Goal: Task Accomplishment & Management: Manage account settings

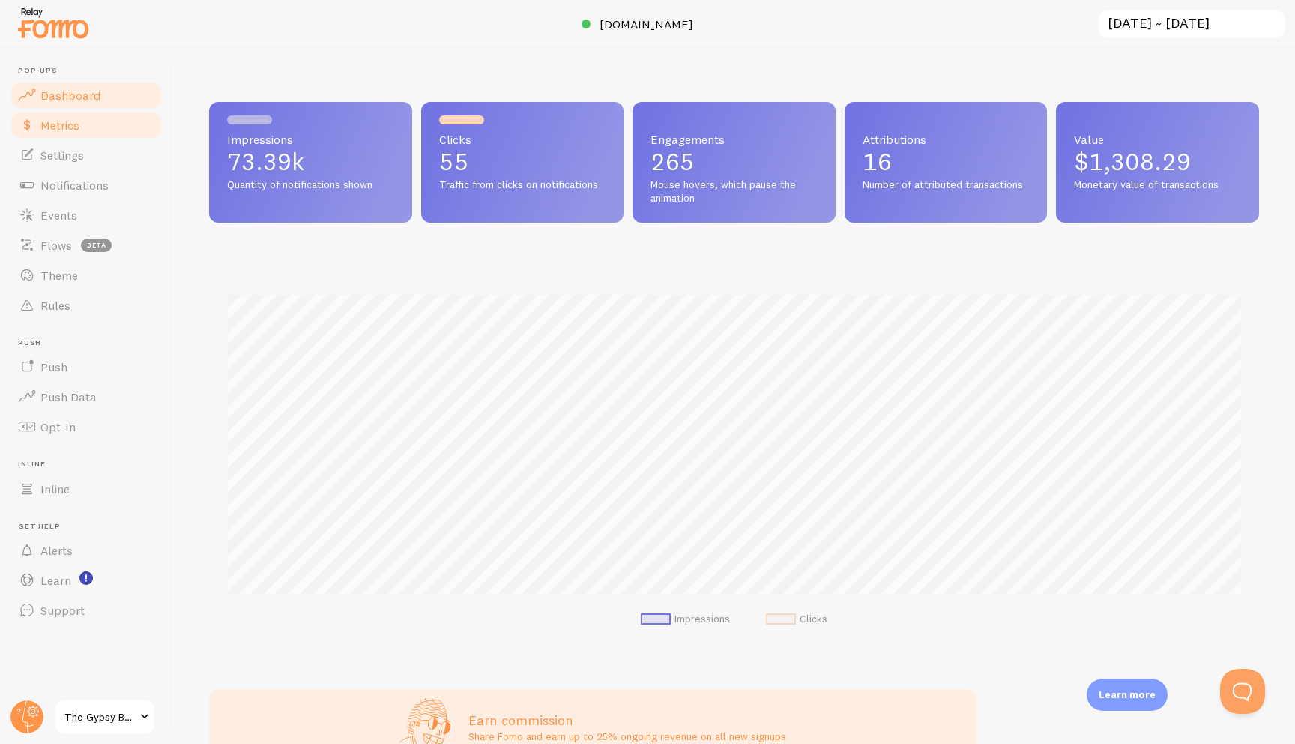
click at [70, 120] on span "Metrics" at bounding box center [59, 125] width 39 height 15
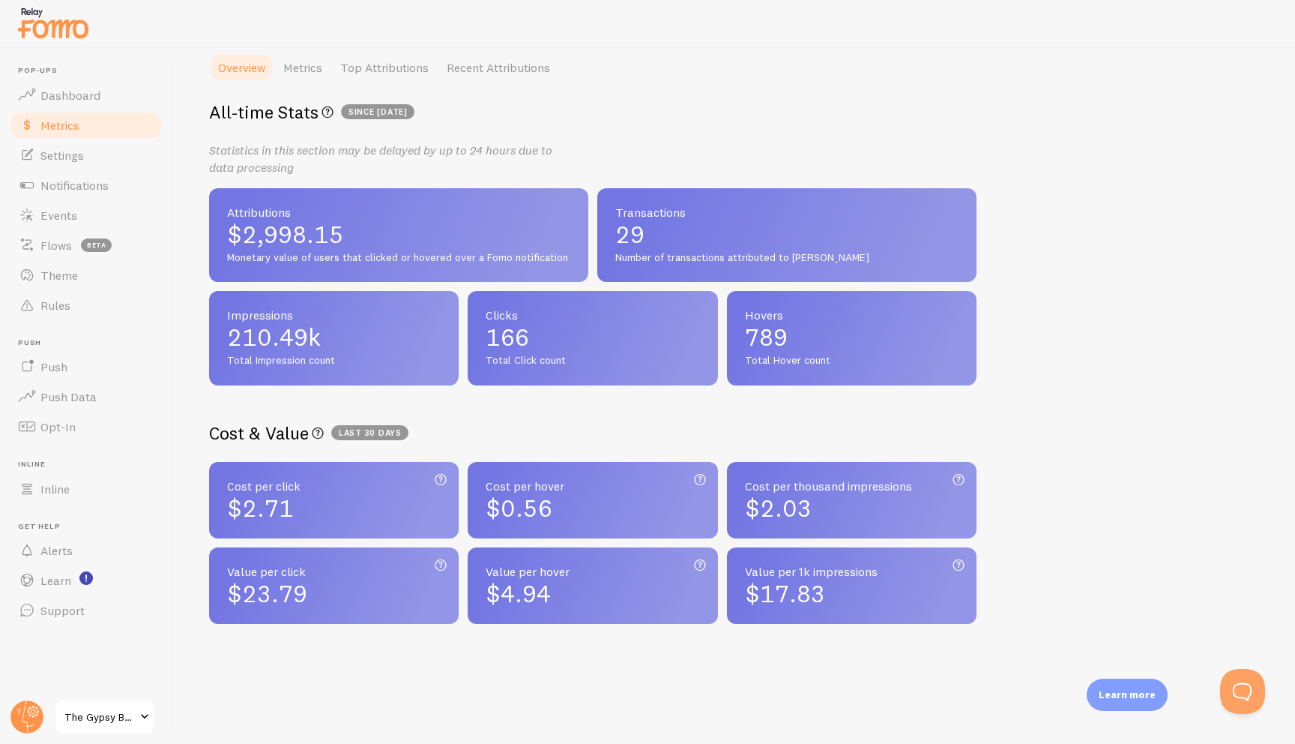
scroll to position [225, 0]
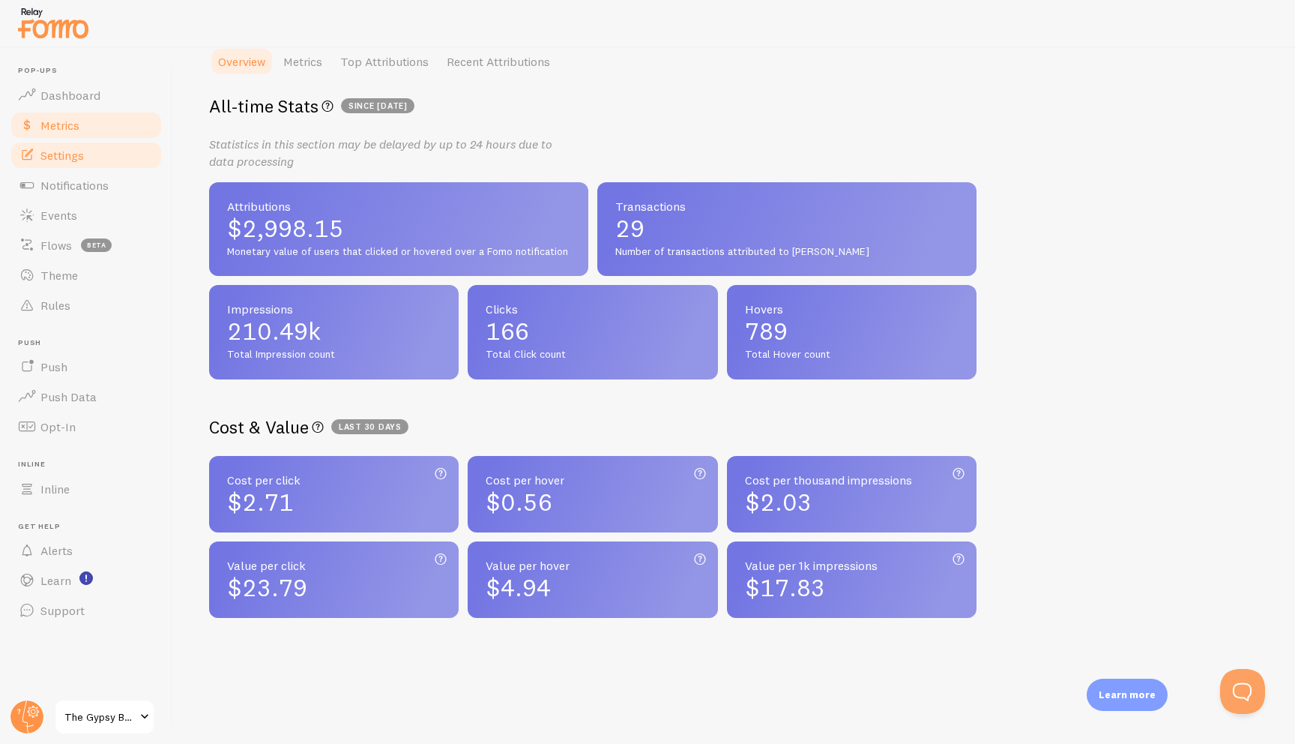
click at [113, 156] on link "Settings" at bounding box center [86, 155] width 154 height 30
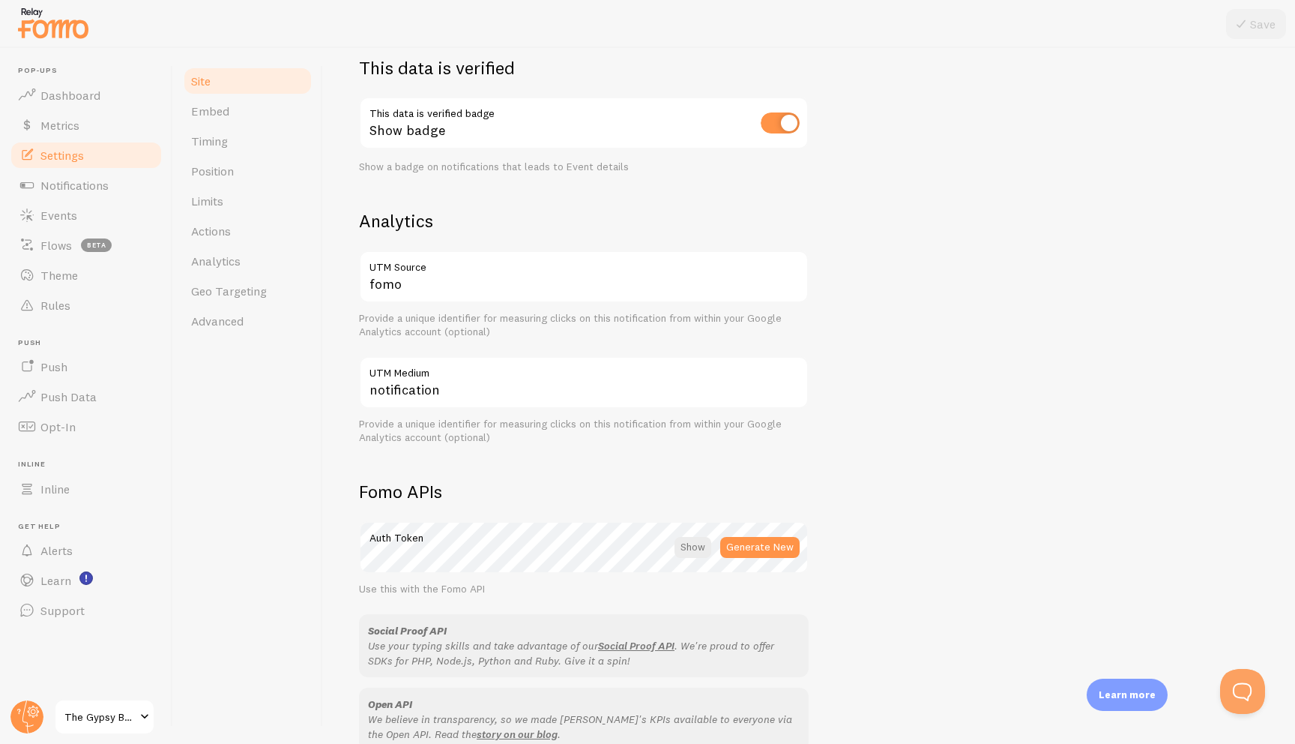
scroll to position [672, 0]
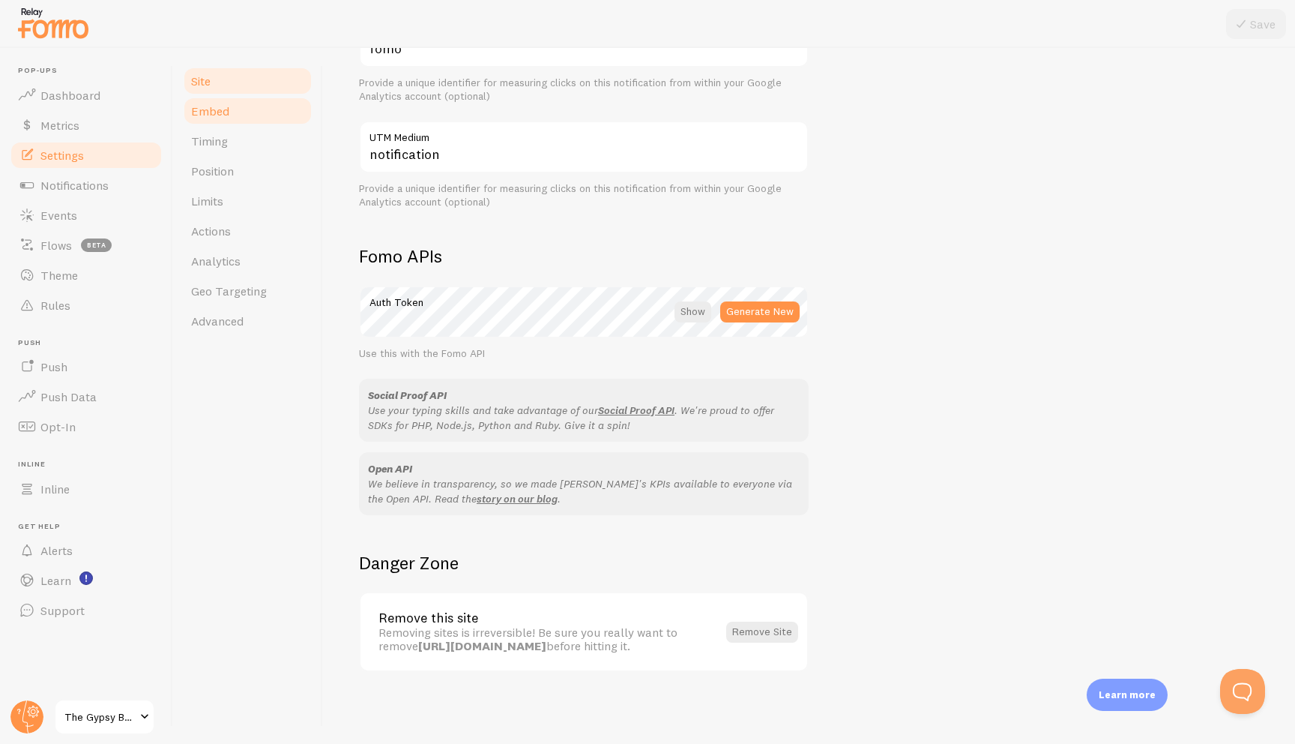
click at [273, 106] on link "Embed" at bounding box center [247, 111] width 131 height 30
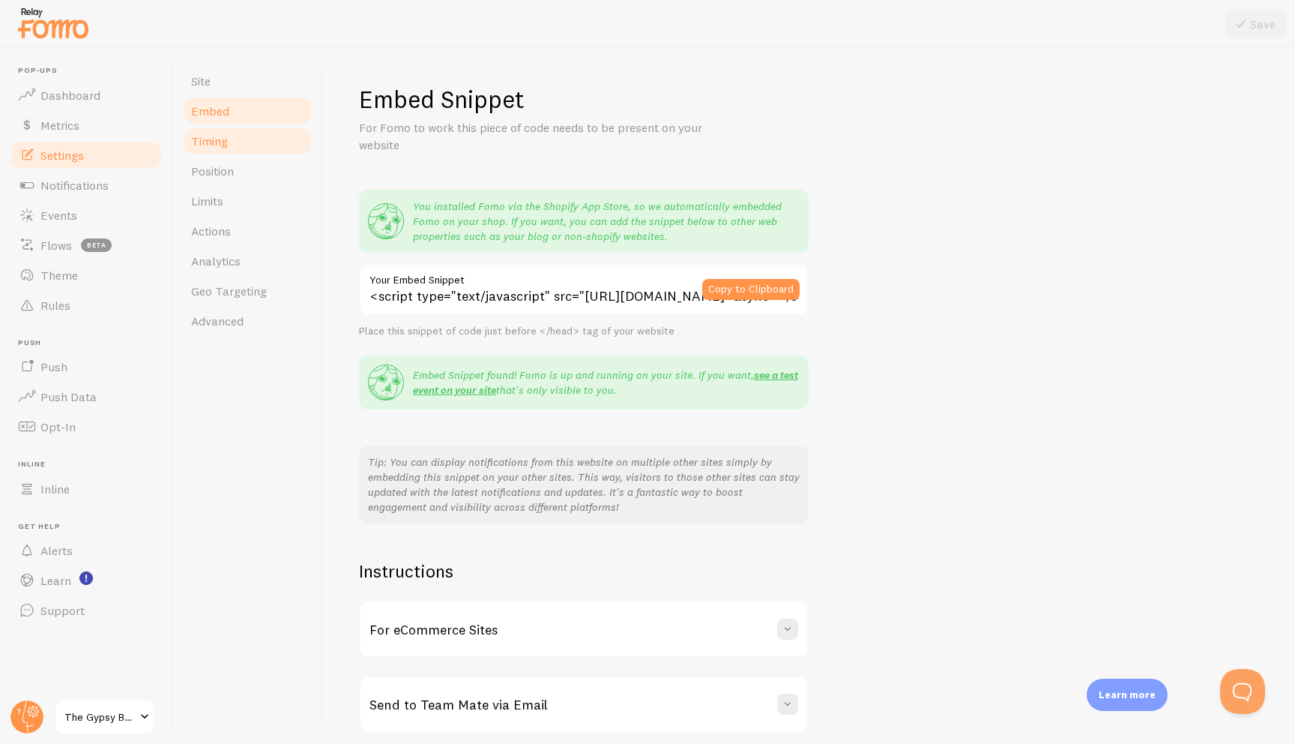
click at [268, 133] on link "Timing" at bounding box center [247, 141] width 131 height 30
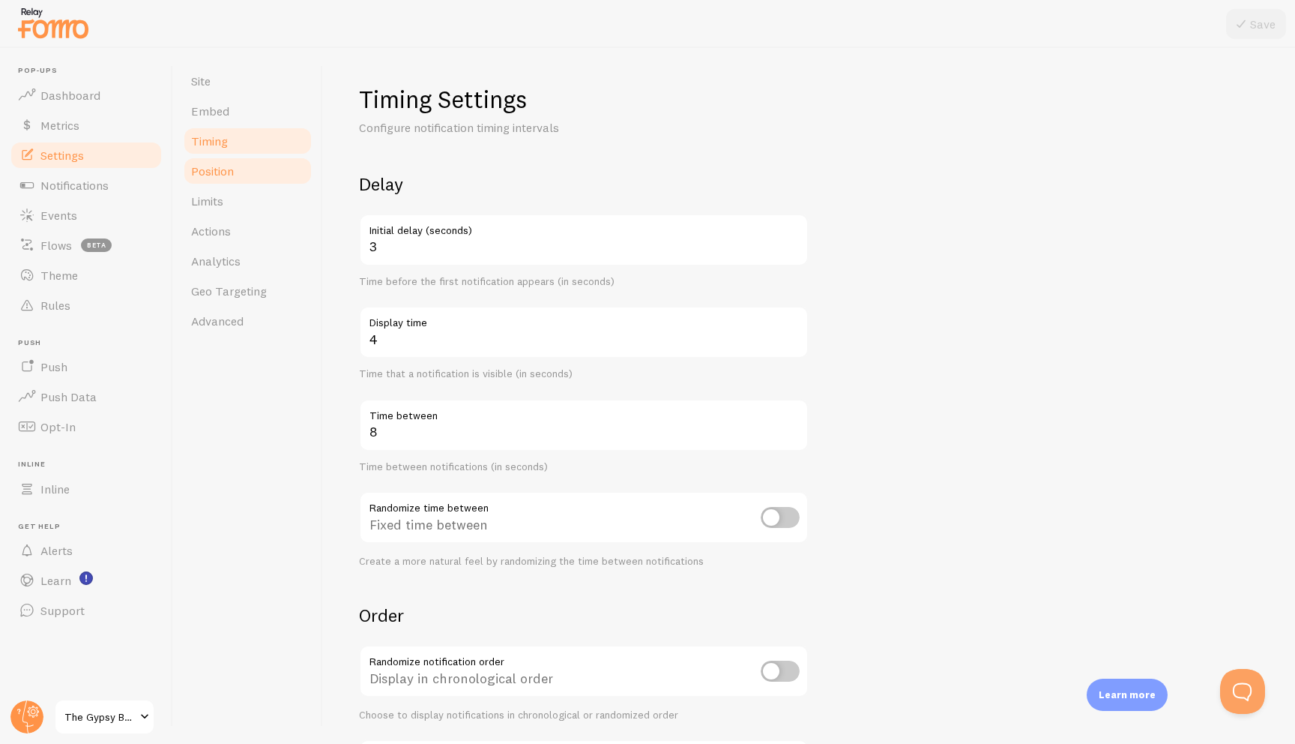
click at [276, 172] on link "Position" at bounding box center [247, 171] width 131 height 30
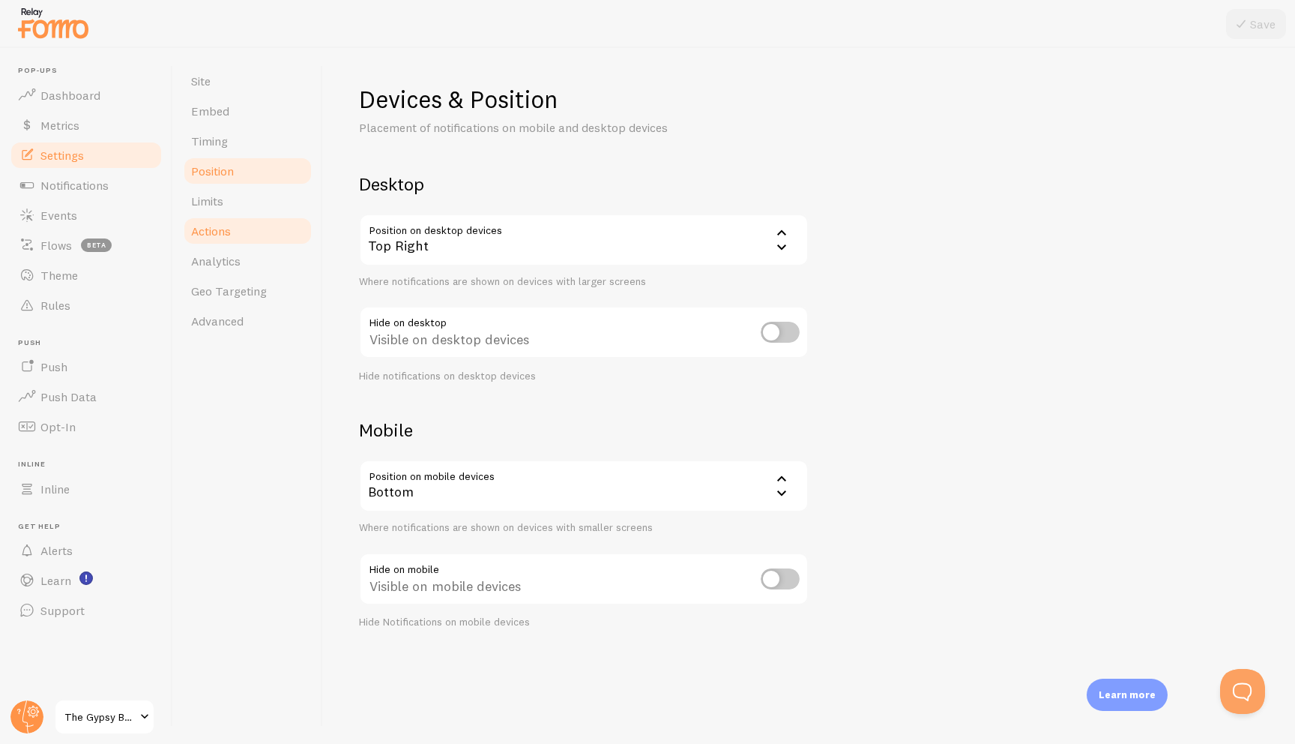
click at [247, 220] on link "Actions" at bounding box center [247, 231] width 131 height 30
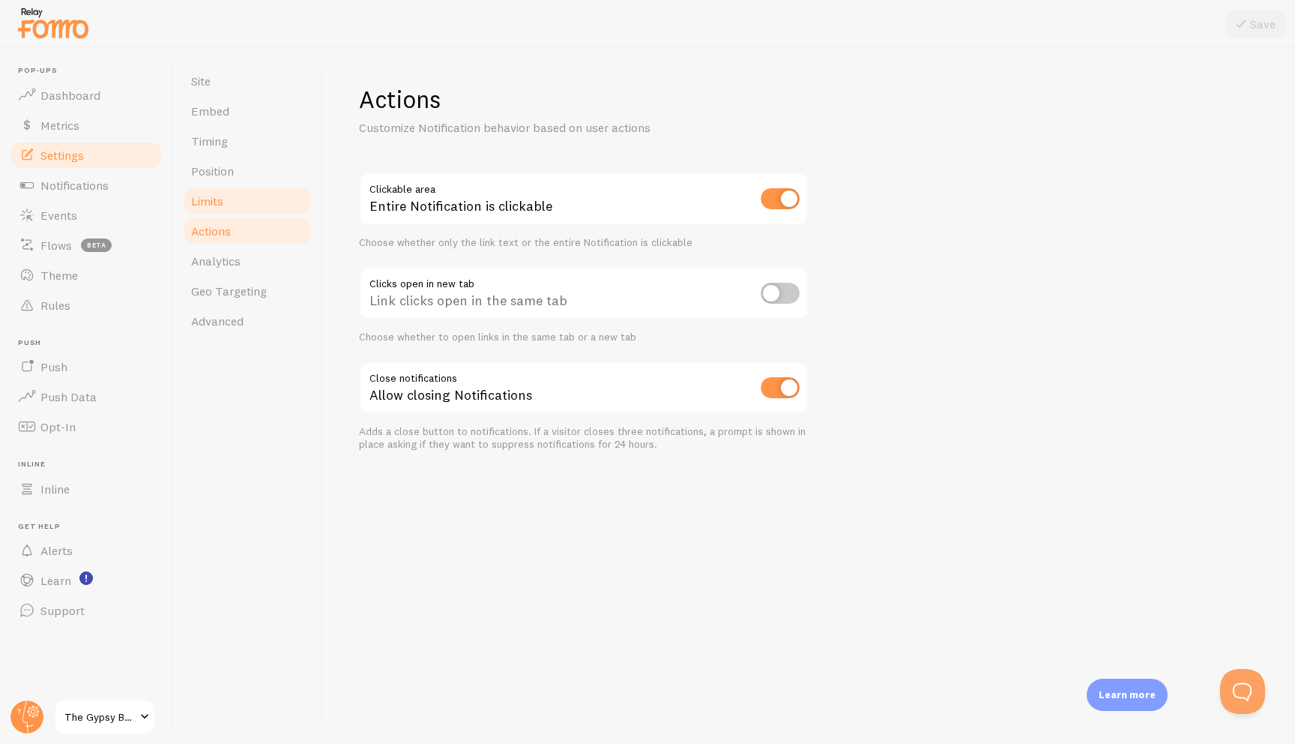
click at [253, 199] on link "Limits" at bounding box center [247, 201] width 131 height 30
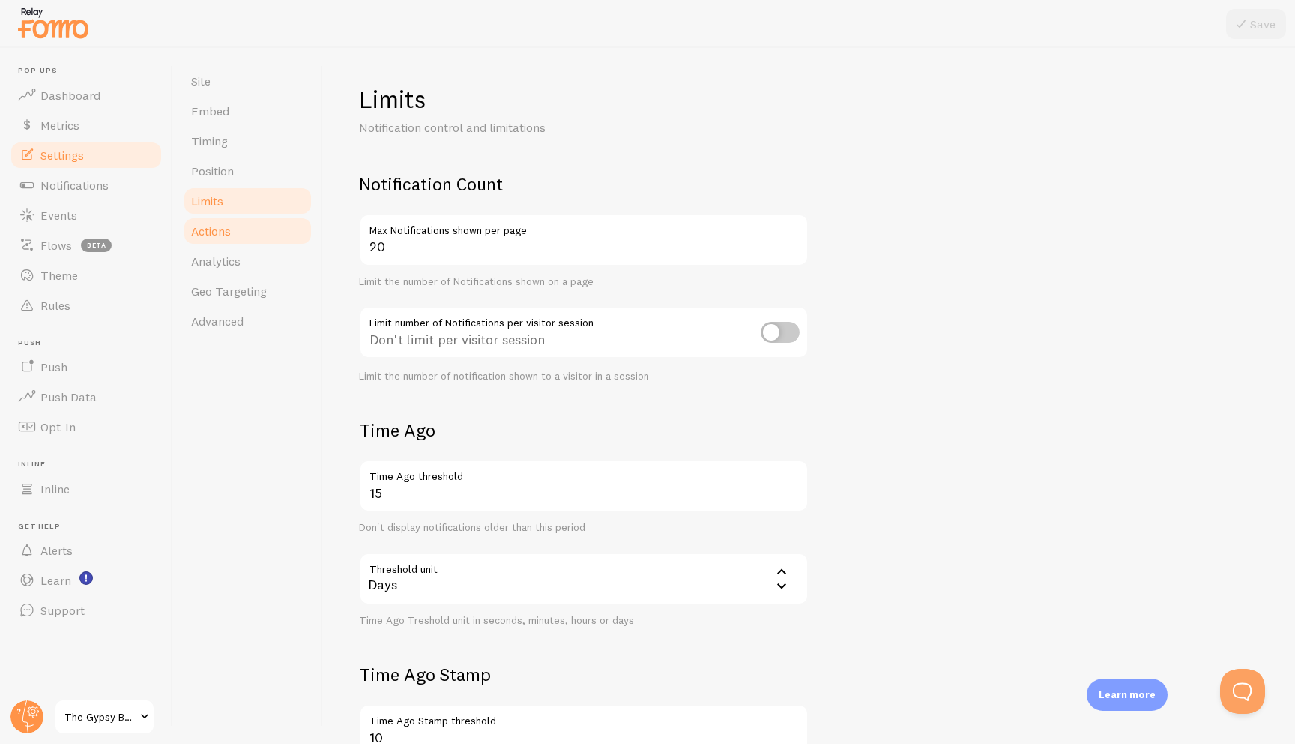
click at [249, 228] on link "Actions" at bounding box center [247, 231] width 131 height 30
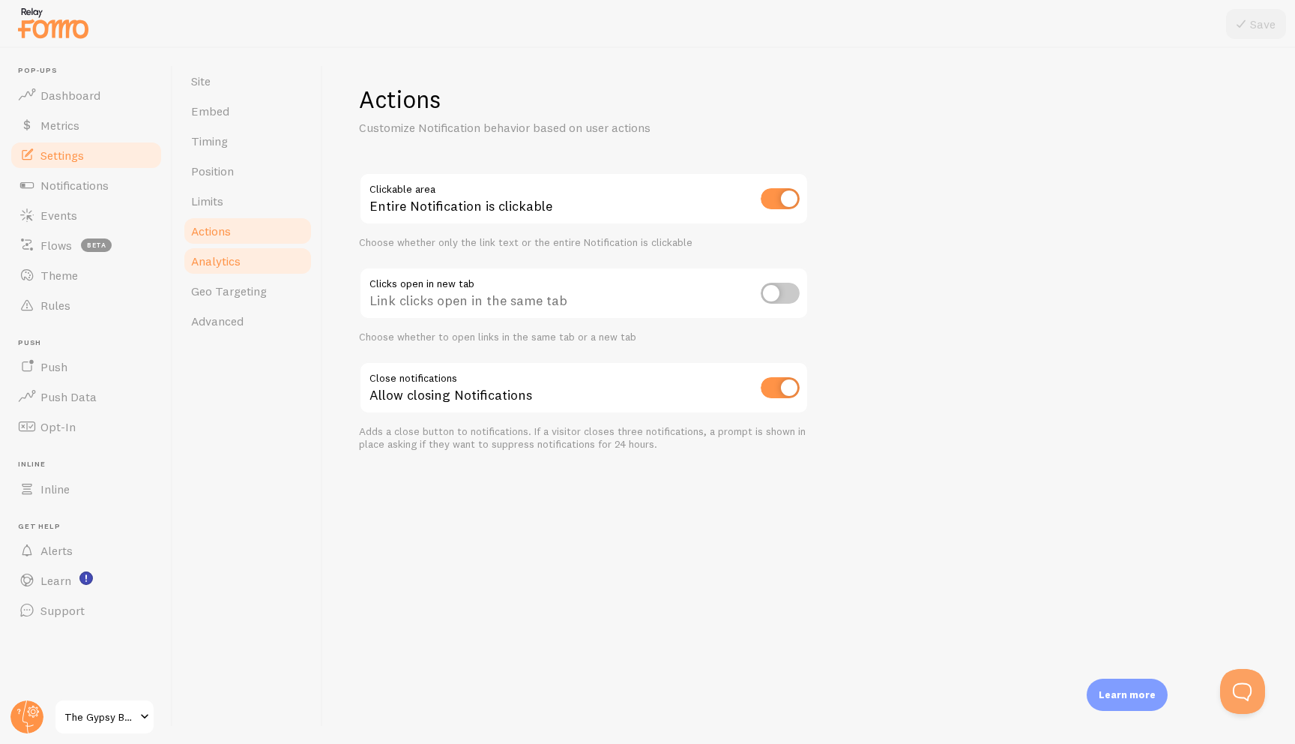
click at [296, 247] on link "Analytics" at bounding box center [247, 261] width 131 height 30
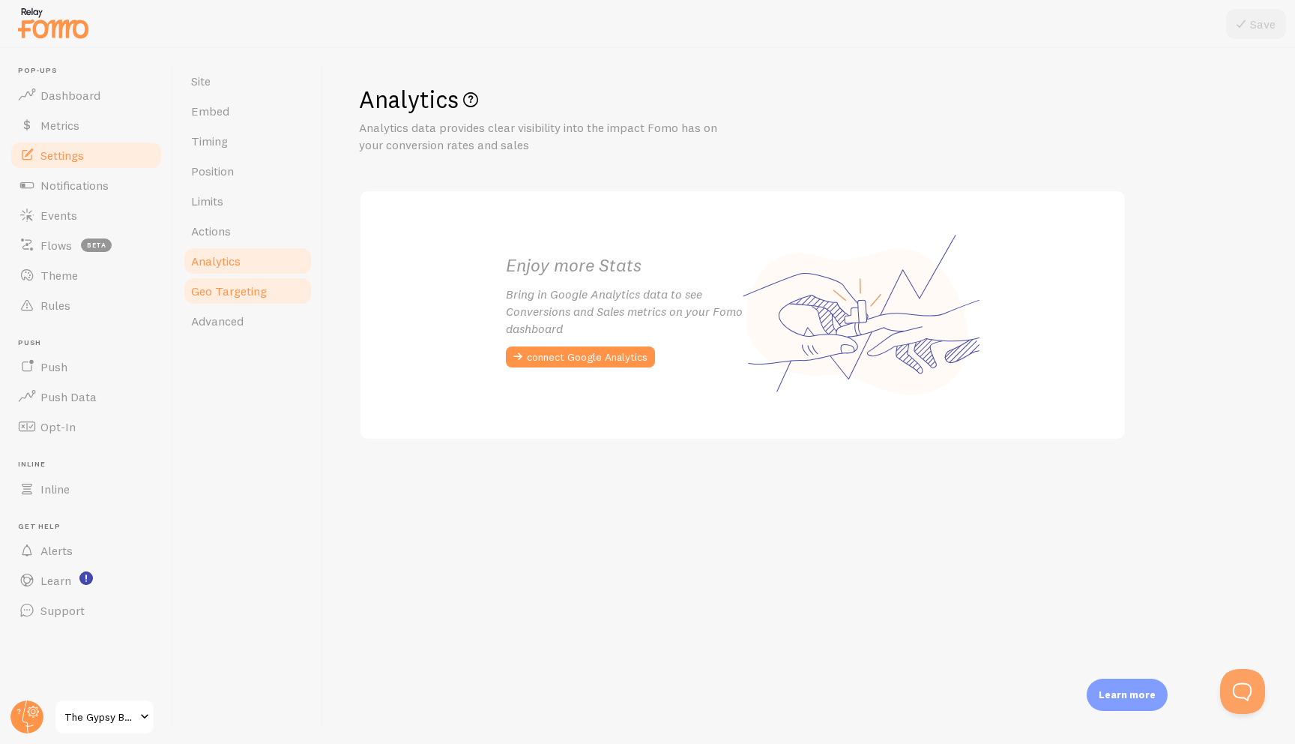
click at [270, 291] on link "Geo Targeting" at bounding box center [247, 291] width 131 height 30
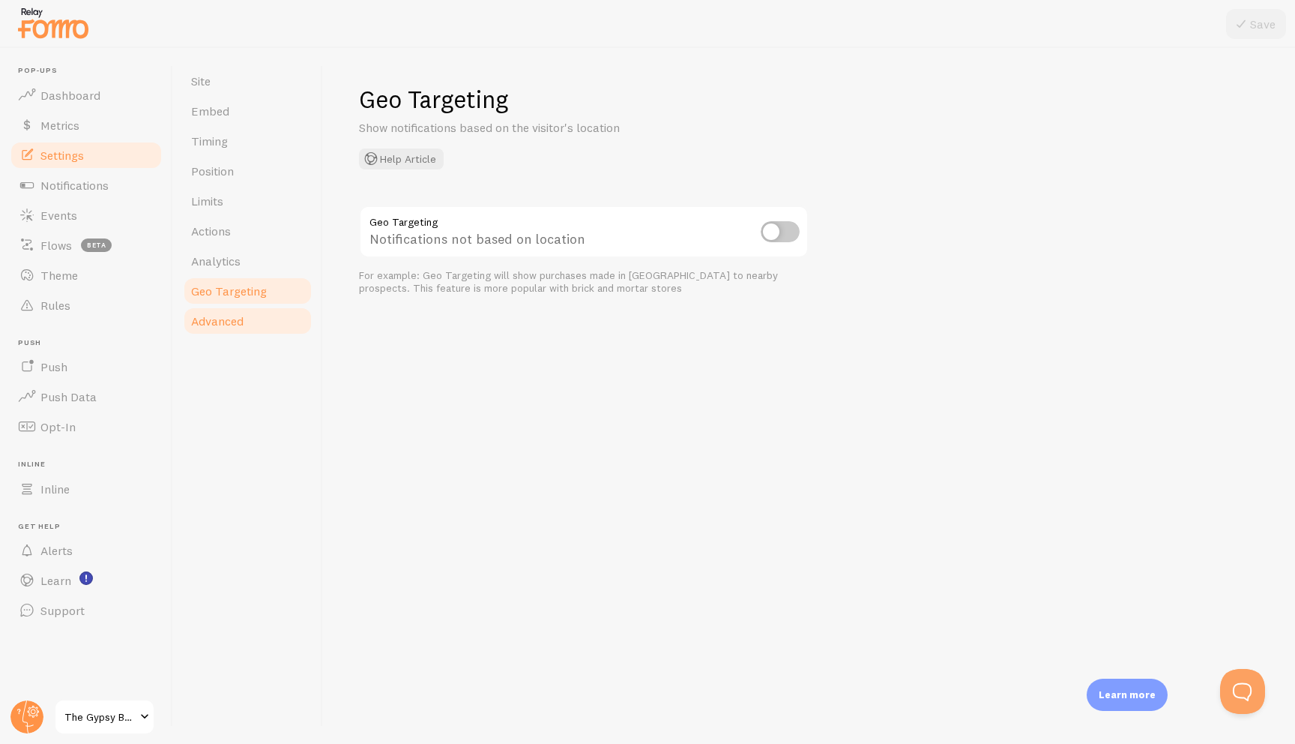
click at [275, 324] on link "Advanced" at bounding box center [247, 321] width 131 height 30
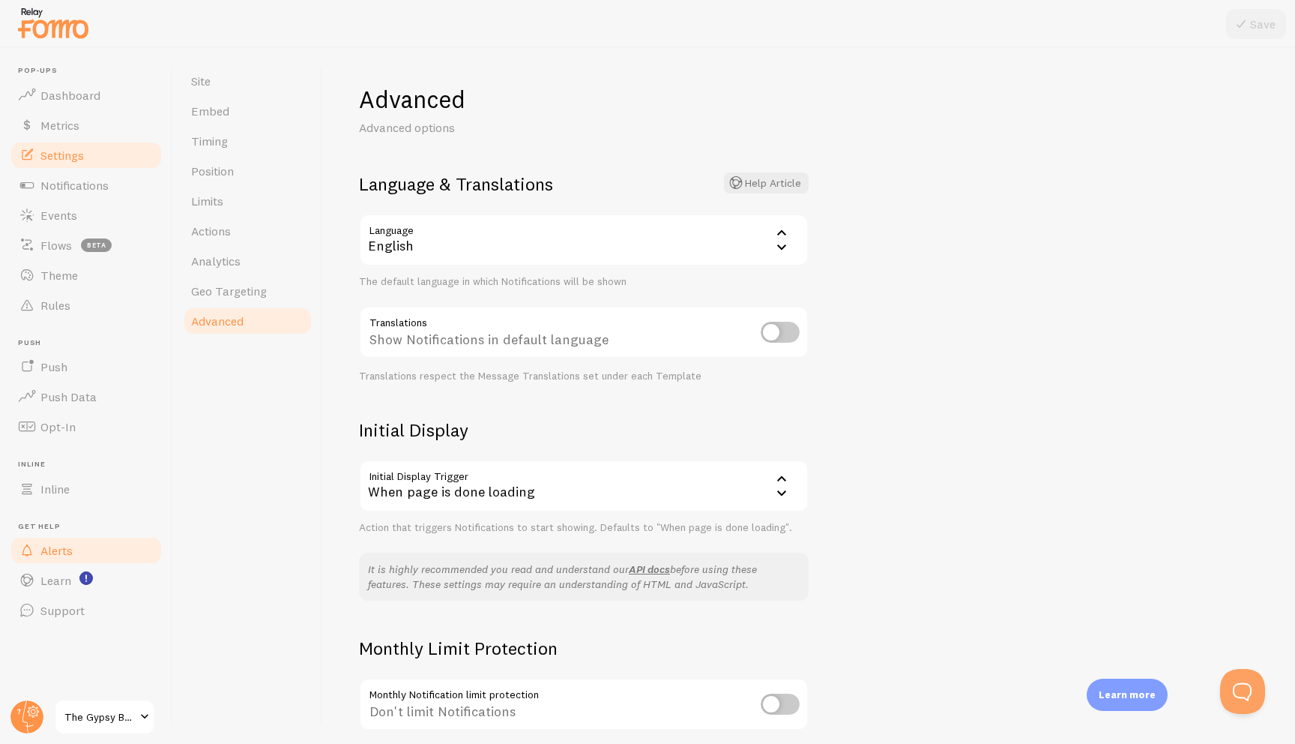
click at [122, 547] on link "Alerts" at bounding box center [86, 550] width 154 height 30
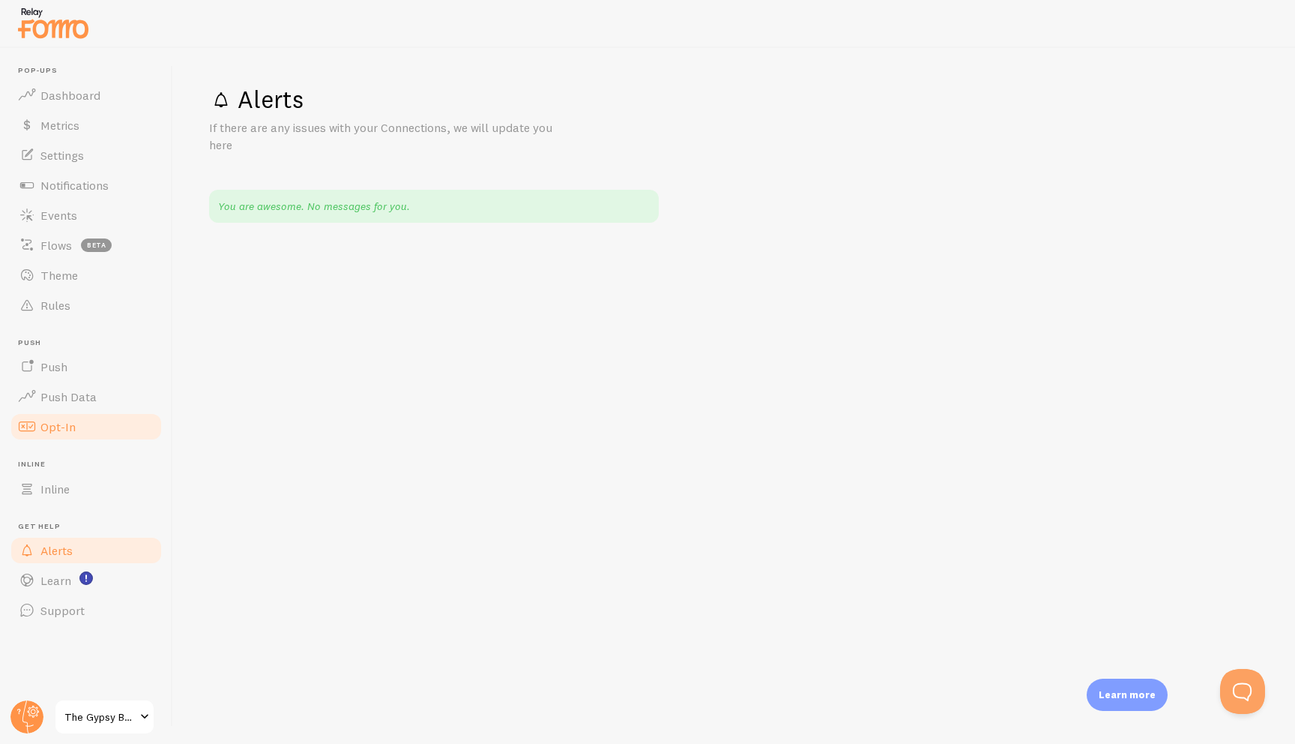
click at [95, 419] on link "Opt-In" at bounding box center [86, 427] width 154 height 30
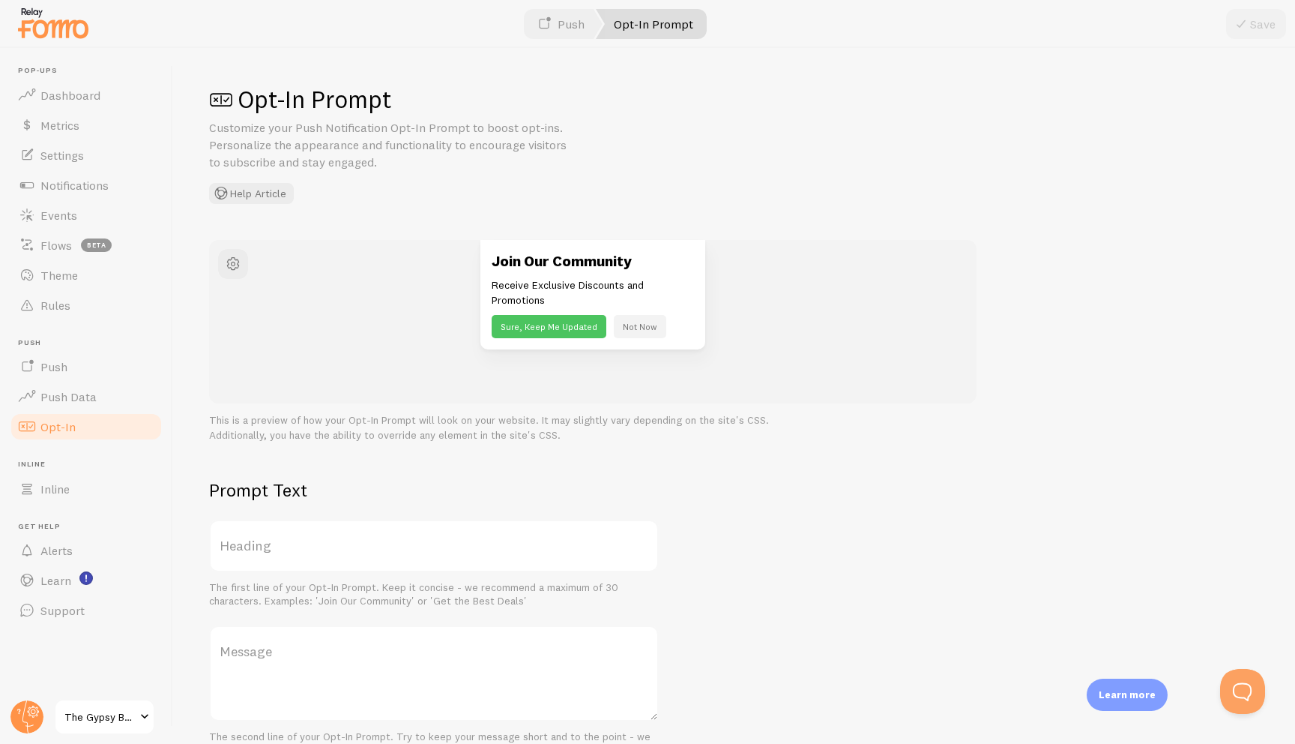
click at [217, 97] on span at bounding box center [221, 100] width 24 height 24
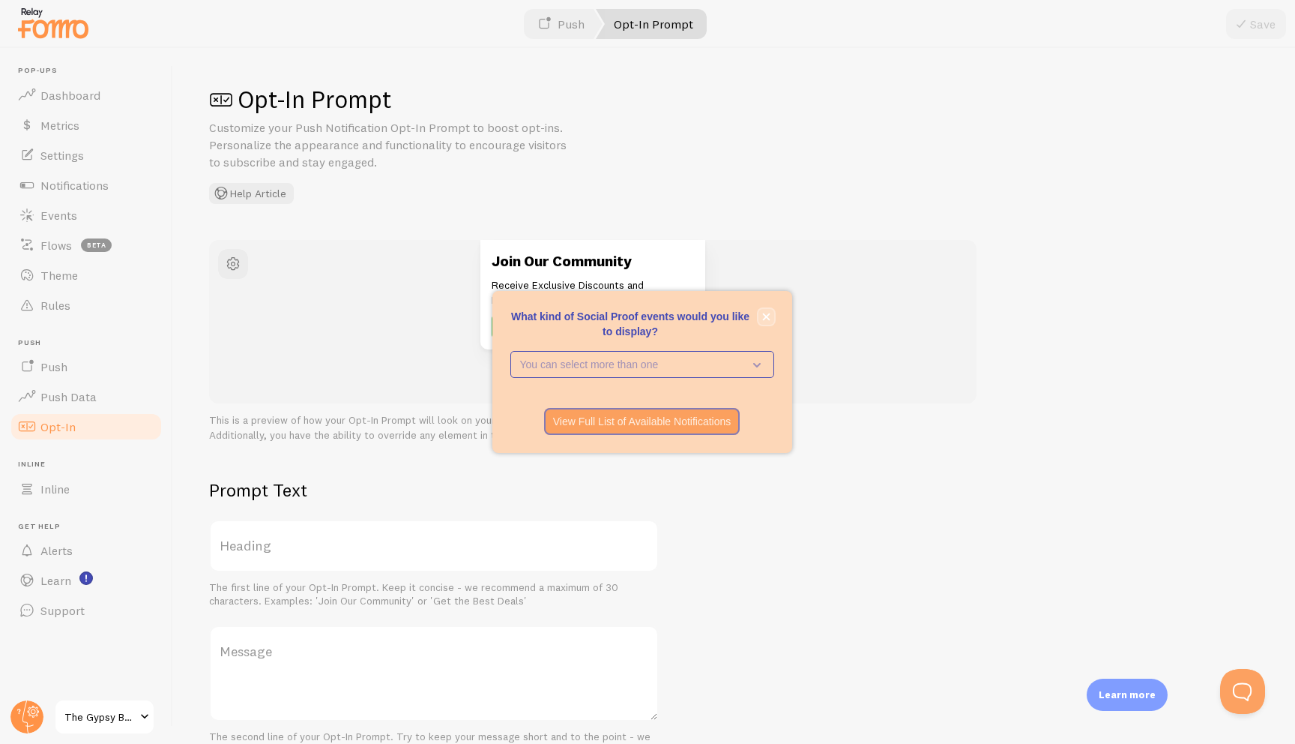
click at [763, 321] on button "close," at bounding box center [767, 317] width 16 height 16
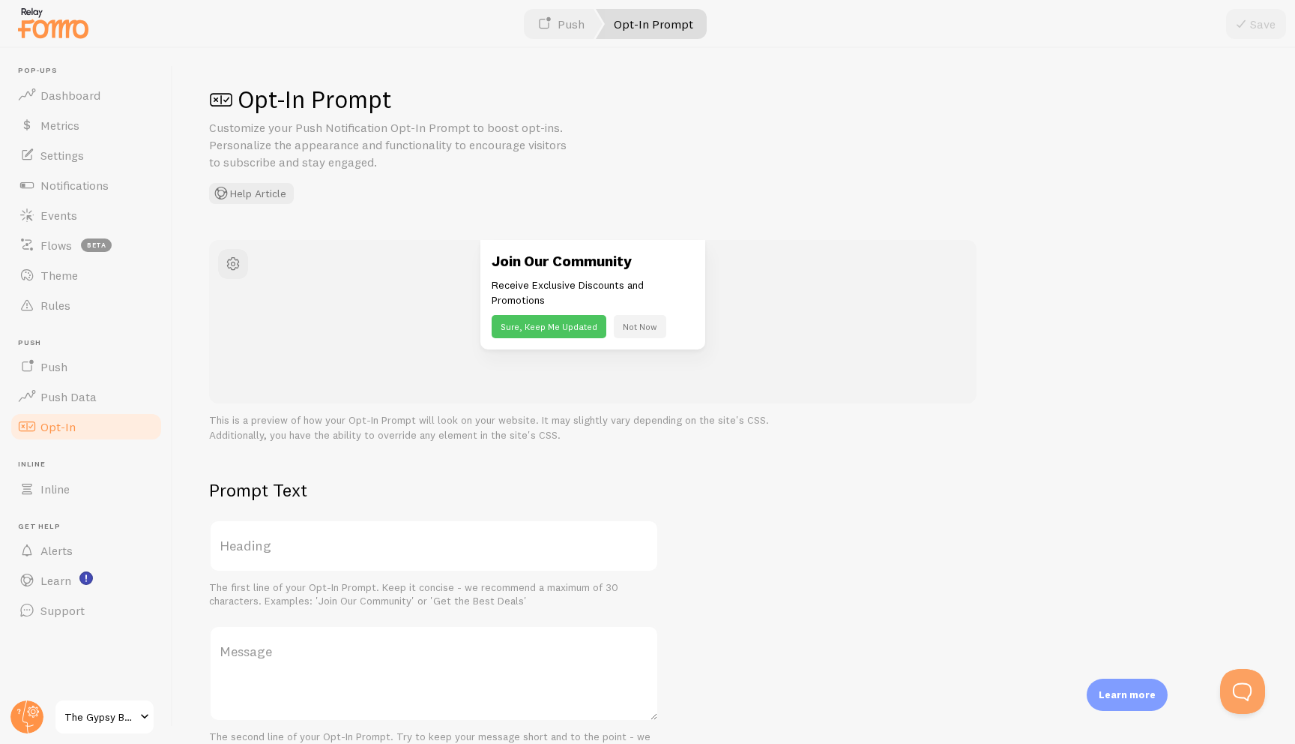
click at [651, 31] on link "Opt-In Prompt" at bounding box center [651, 24] width 111 height 30
click at [563, 9] on link "Push" at bounding box center [560, 24] width 83 height 30
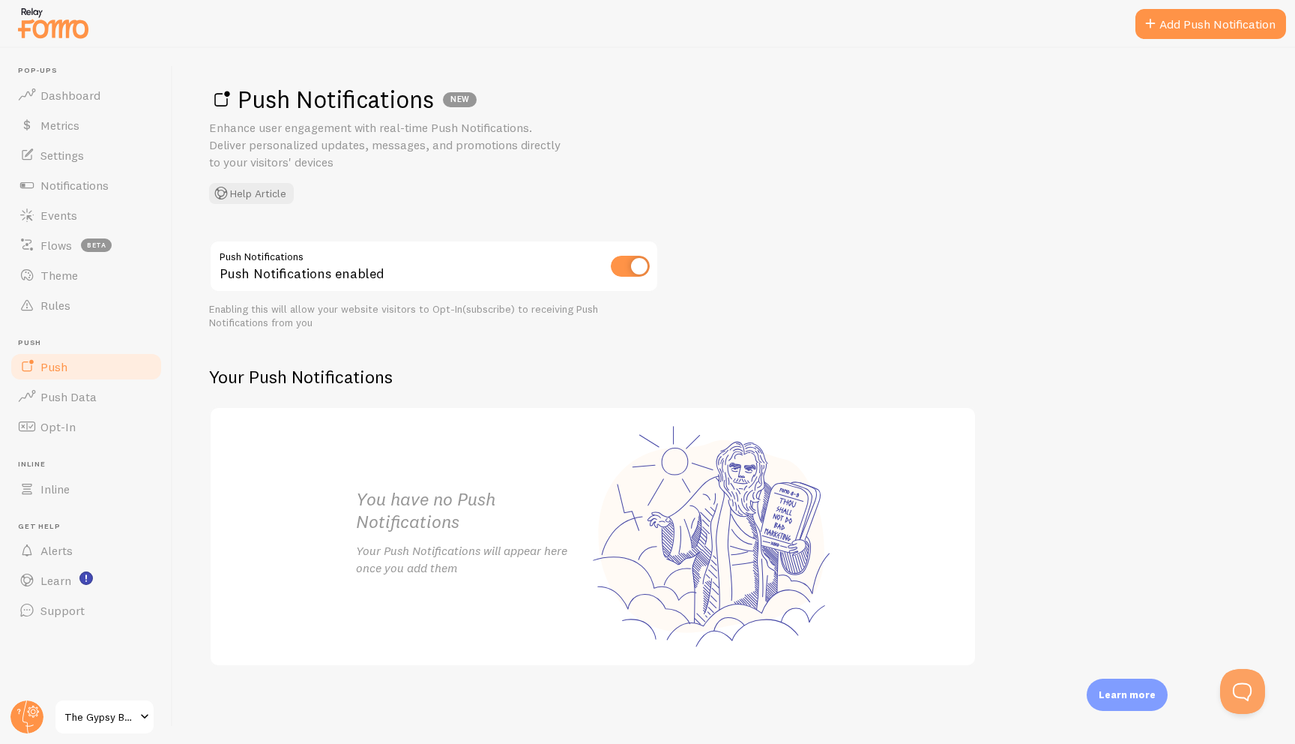
click at [630, 269] on input "checkbox" at bounding box center [630, 266] width 39 height 21
checkbox input "false"
